Goal: Navigation & Orientation: Understand site structure

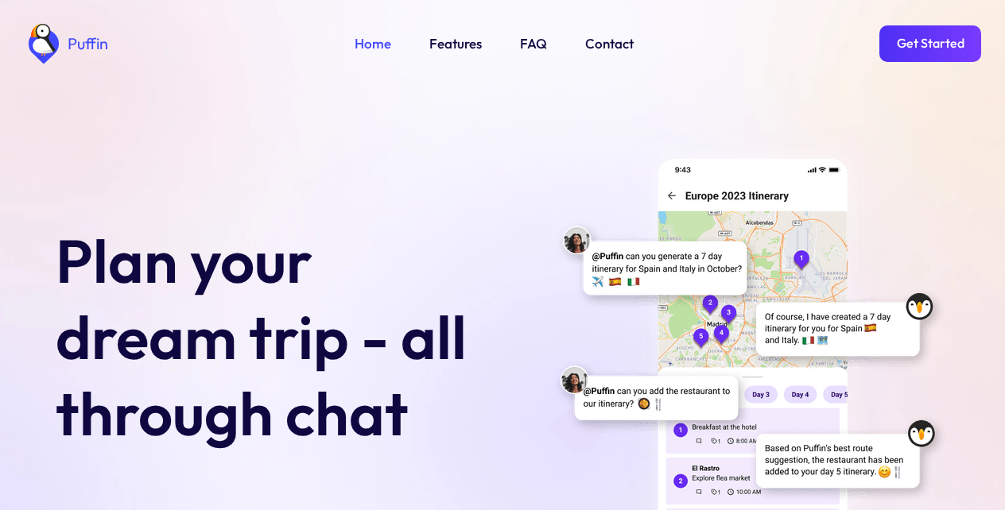
click at [935, 47] on link "Get Started" at bounding box center [930, 43] width 102 height 37
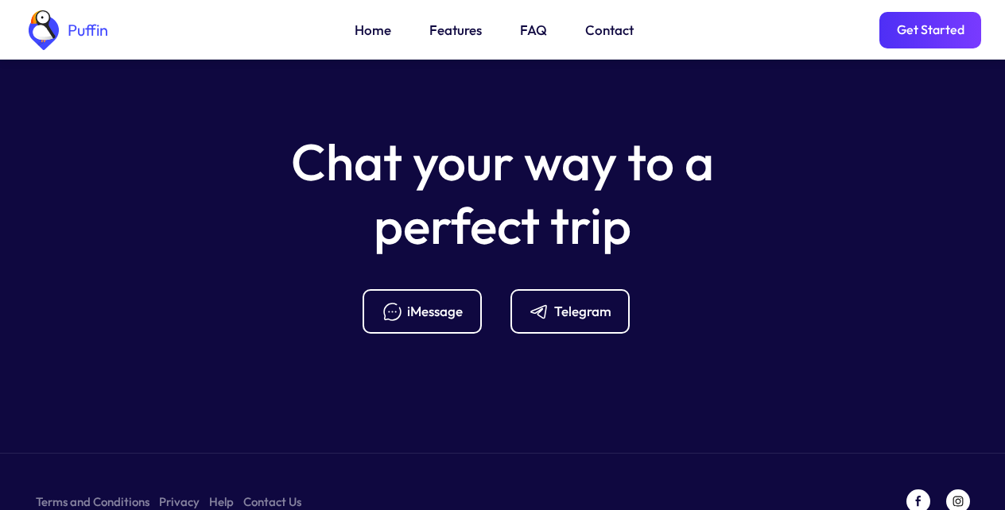
scroll to position [6302, 0]
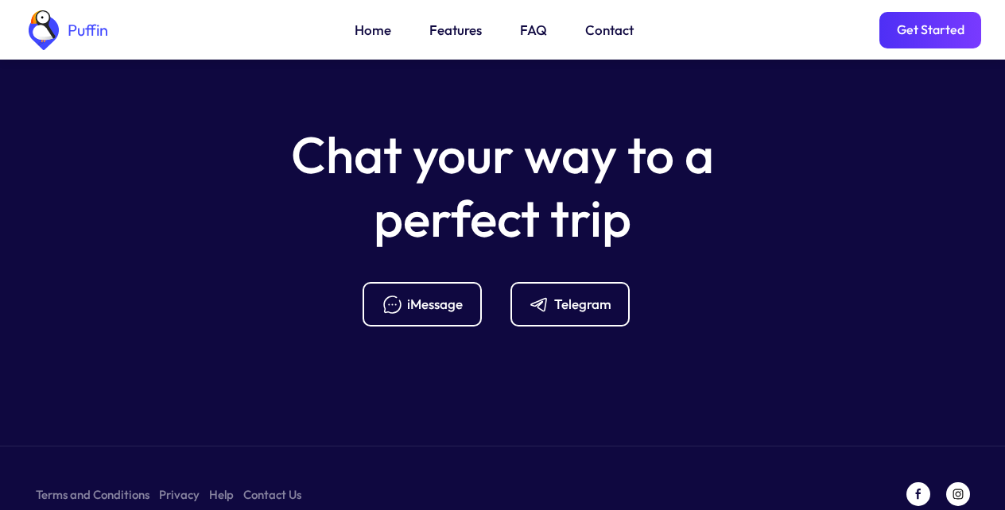
click at [566, 296] on div "Telegram" at bounding box center [582, 304] width 57 height 17
click at [453, 33] on link "Features" at bounding box center [455, 30] width 52 height 21
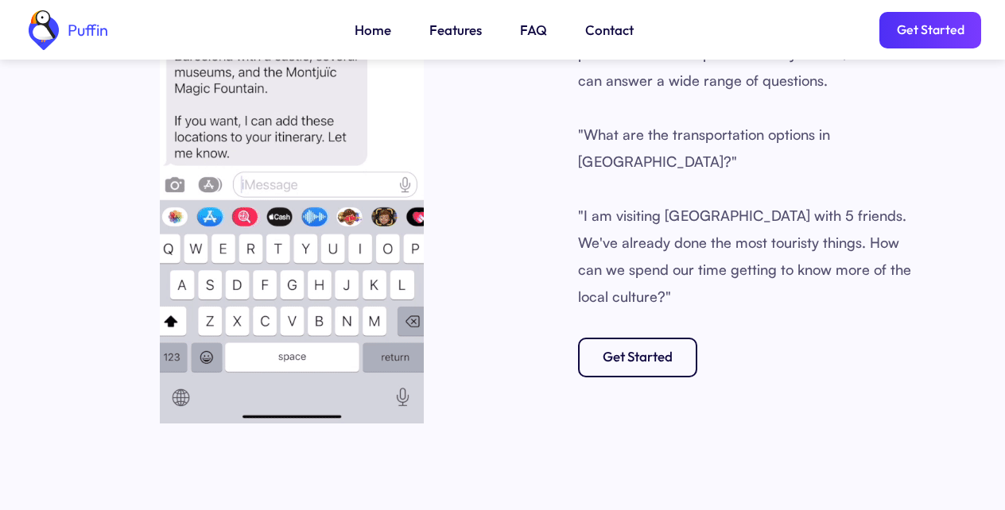
scroll to position [1976, 0]
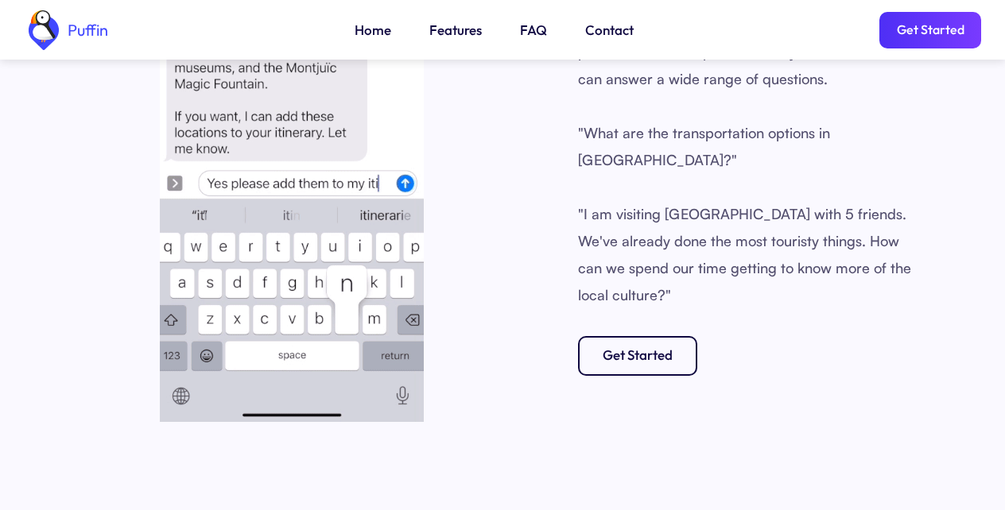
click at [530, 33] on link "FAQ" at bounding box center [533, 30] width 27 height 21
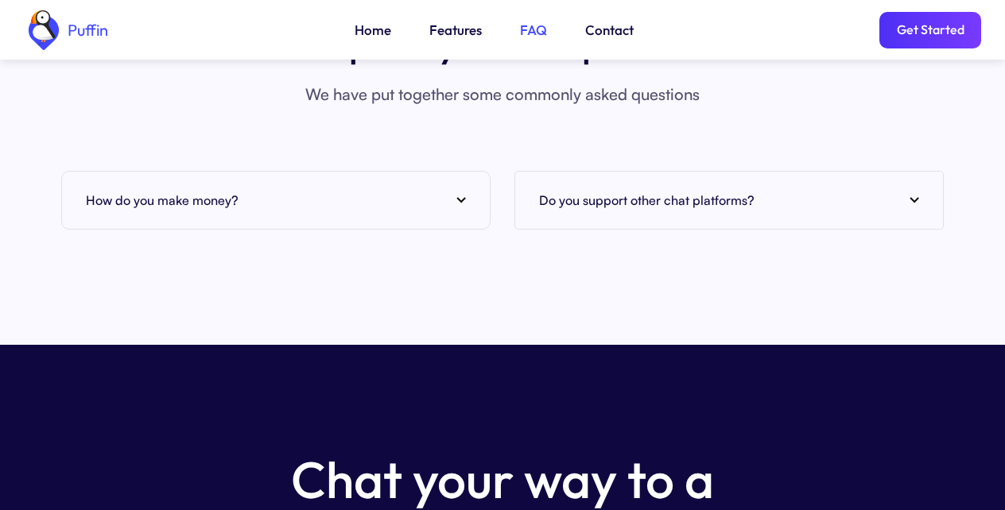
scroll to position [6086, 0]
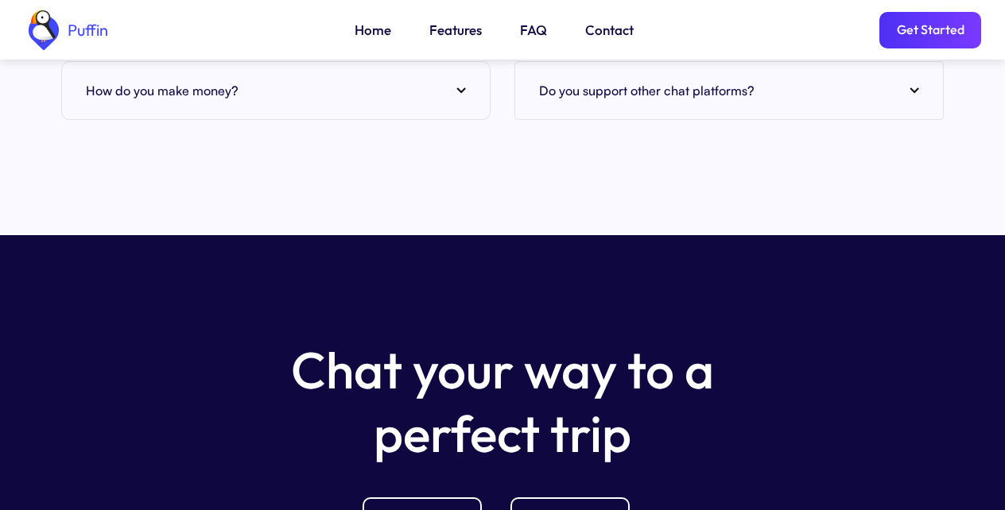
click at [935, 33] on link "Get Started" at bounding box center [930, 30] width 102 height 37
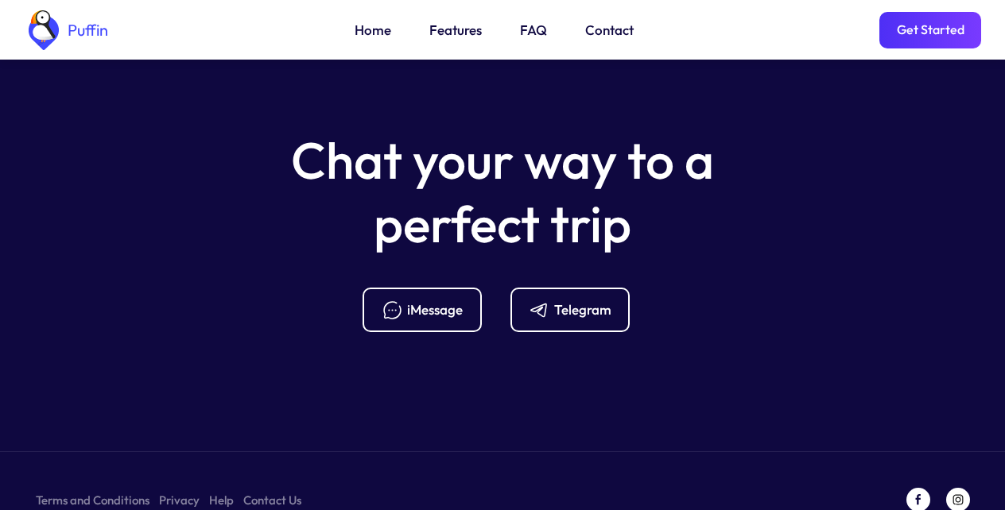
scroll to position [6302, 0]
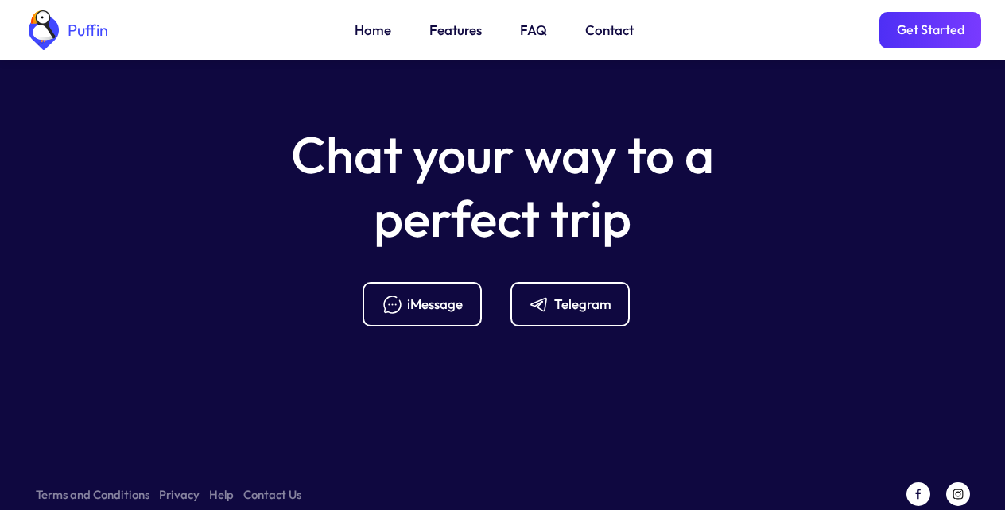
click at [86, 485] on link "Terms and Conditions" at bounding box center [93, 495] width 114 height 20
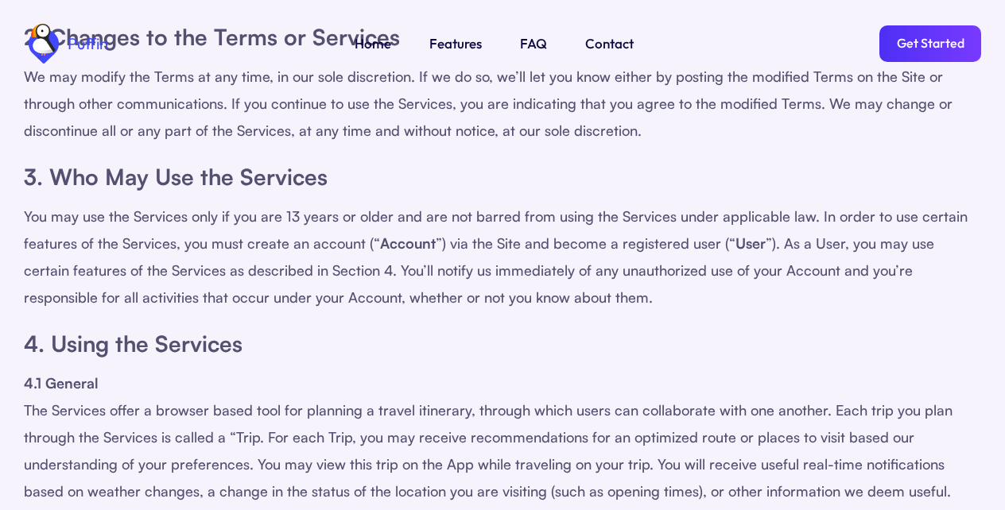
scroll to position [573, 0]
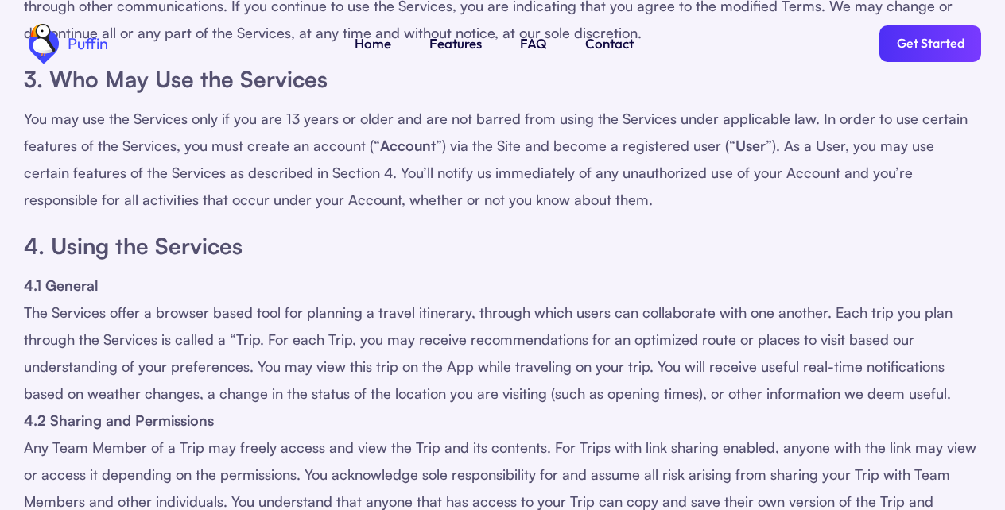
click at [606, 33] on div "Puffin Home Features FAQ Contact Get Started" at bounding box center [502, 43] width 957 height 87
click at [370, 33] on div "Puffin Home Features FAQ Contact Get Started" at bounding box center [502, 43] width 957 height 87
click at [918, 43] on link "Get Started" at bounding box center [930, 43] width 102 height 37
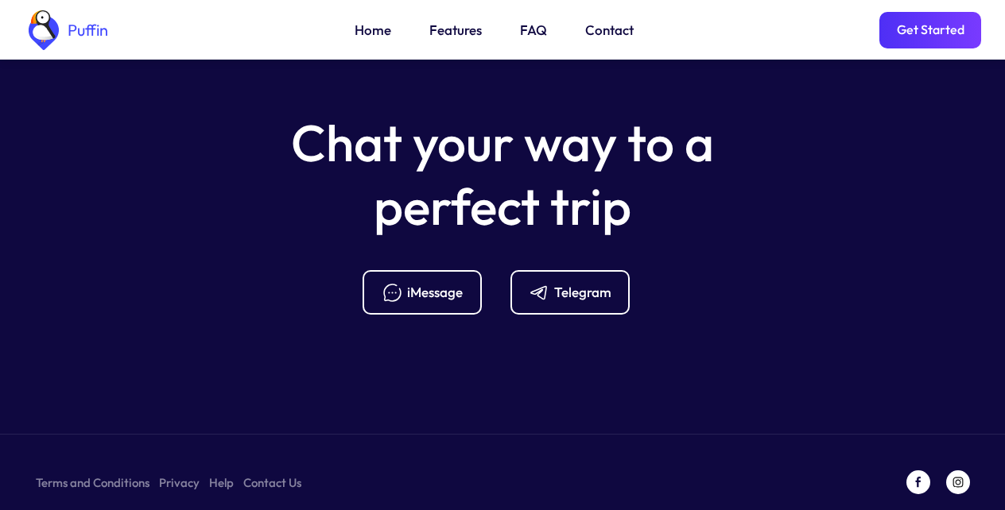
scroll to position [6314, 0]
